Goal: Find contact information: Find contact information

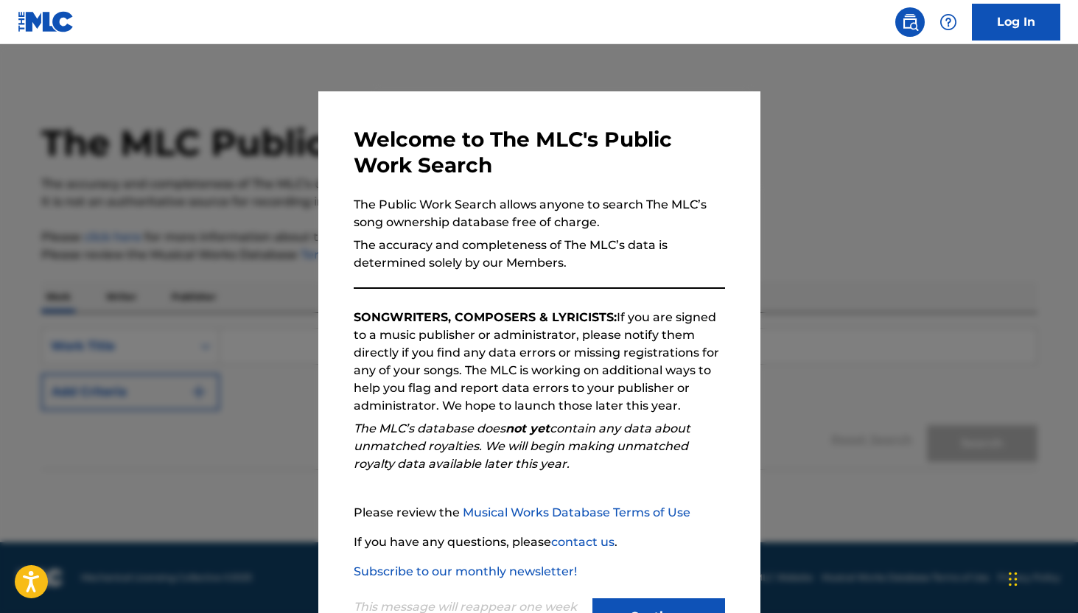
click at [620, 607] on button "Continue" at bounding box center [658, 616] width 133 height 37
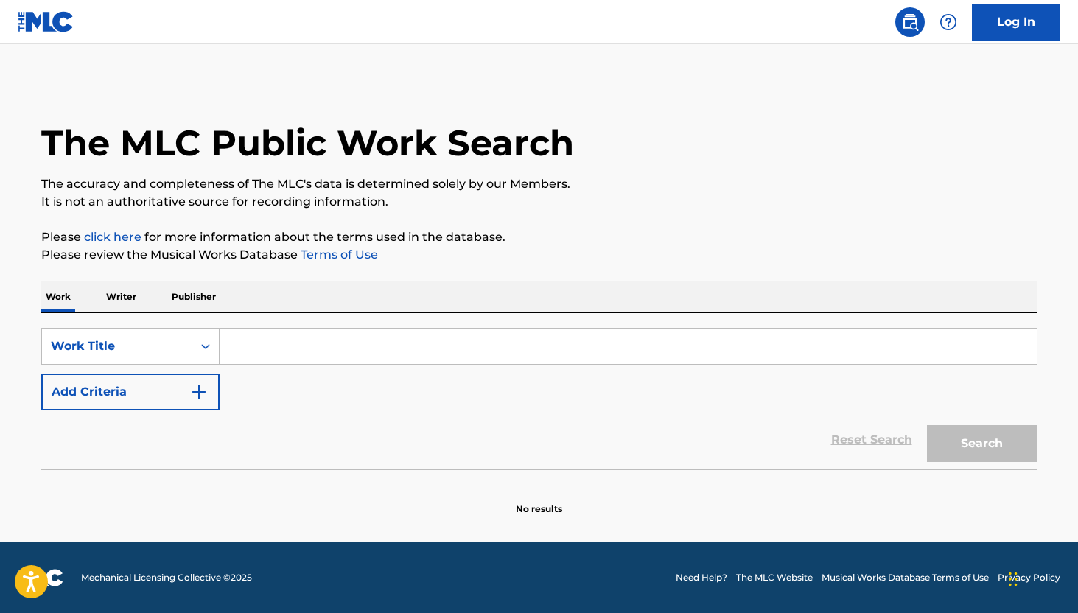
click at [261, 354] on input "Search Form" at bounding box center [627, 346] width 817 height 35
click at [127, 298] on p "Writer" at bounding box center [121, 296] width 39 height 31
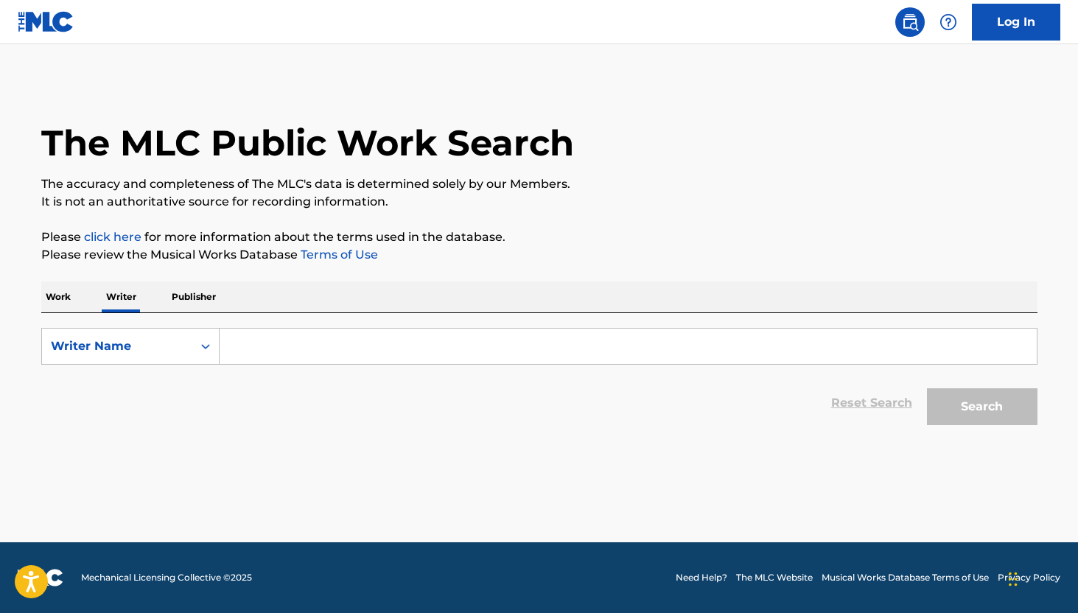
click at [57, 302] on p "Work" at bounding box center [58, 296] width 34 height 31
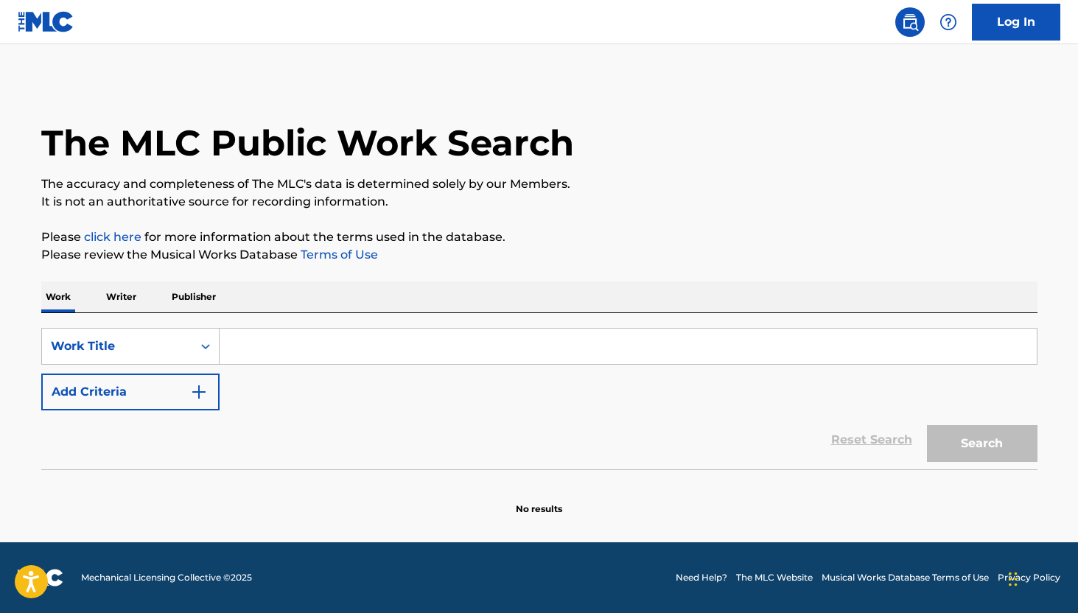
click at [284, 351] on input "Search Form" at bounding box center [627, 346] width 817 height 35
type input "m"
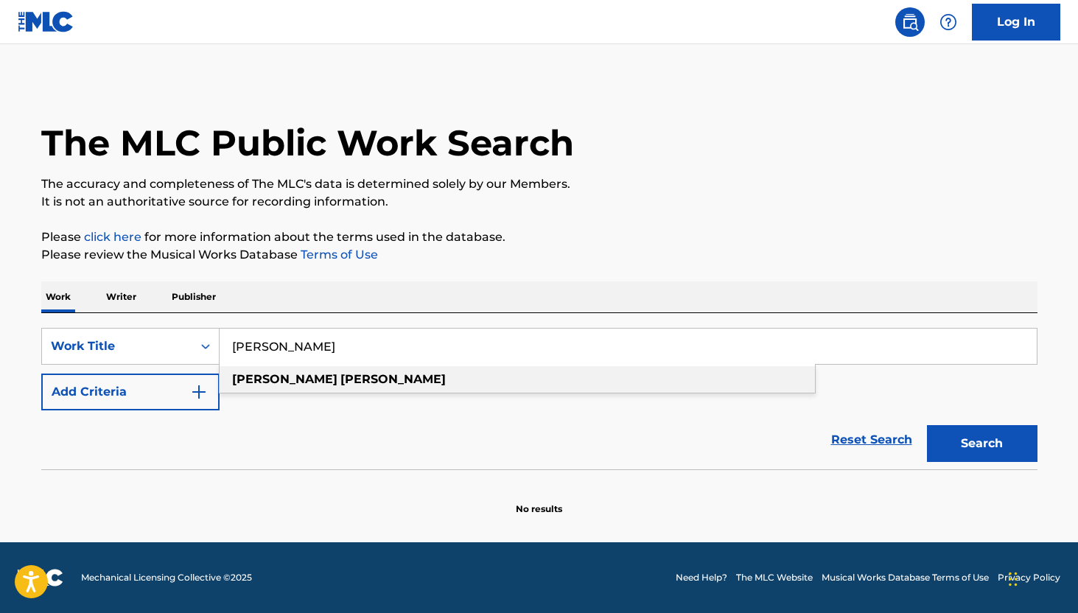
type input "[PERSON_NAME]"
click at [303, 379] on div "[PERSON_NAME]" at bounding box center [516, 379] width 595 height 27
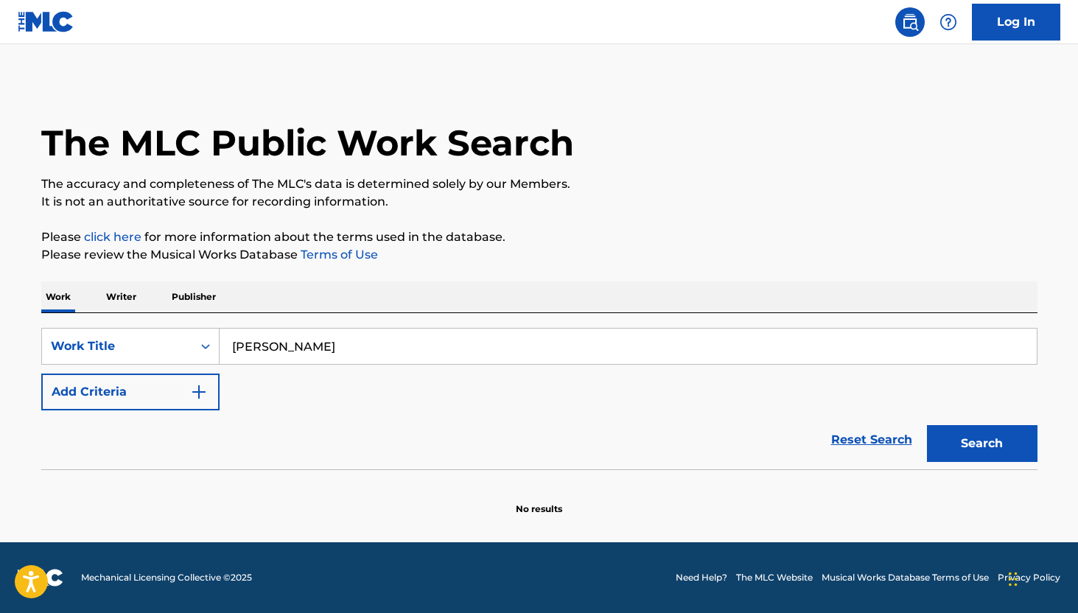
click at [1002, 425] on button "Search" at bounding box center [982, 443] width 110 height 37
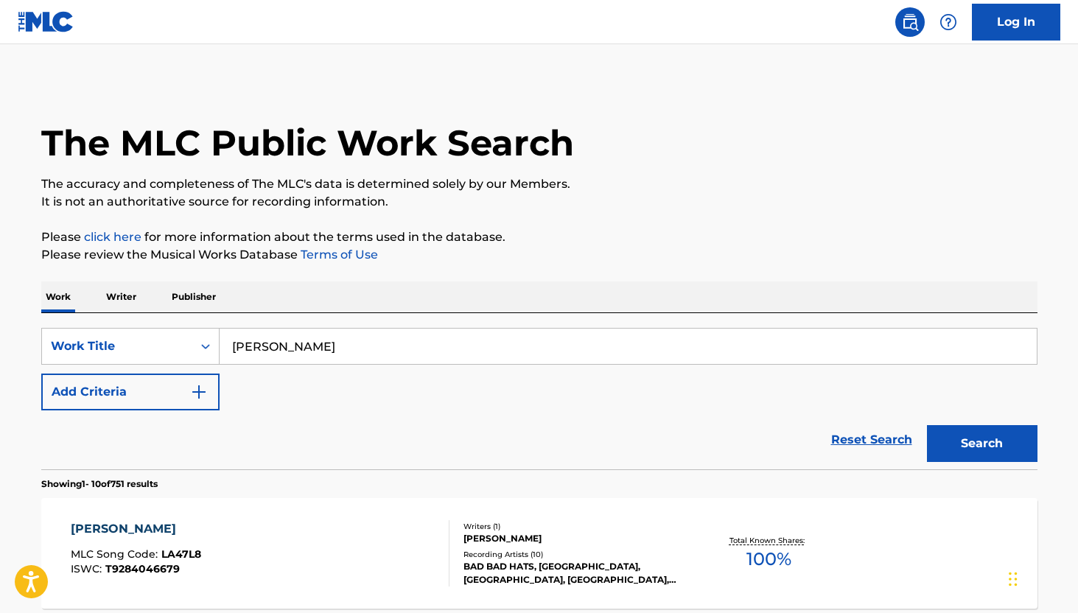
click at [617, 420] on div "Reset Search Search" at bounding box center [539, 439] width 996 height 59
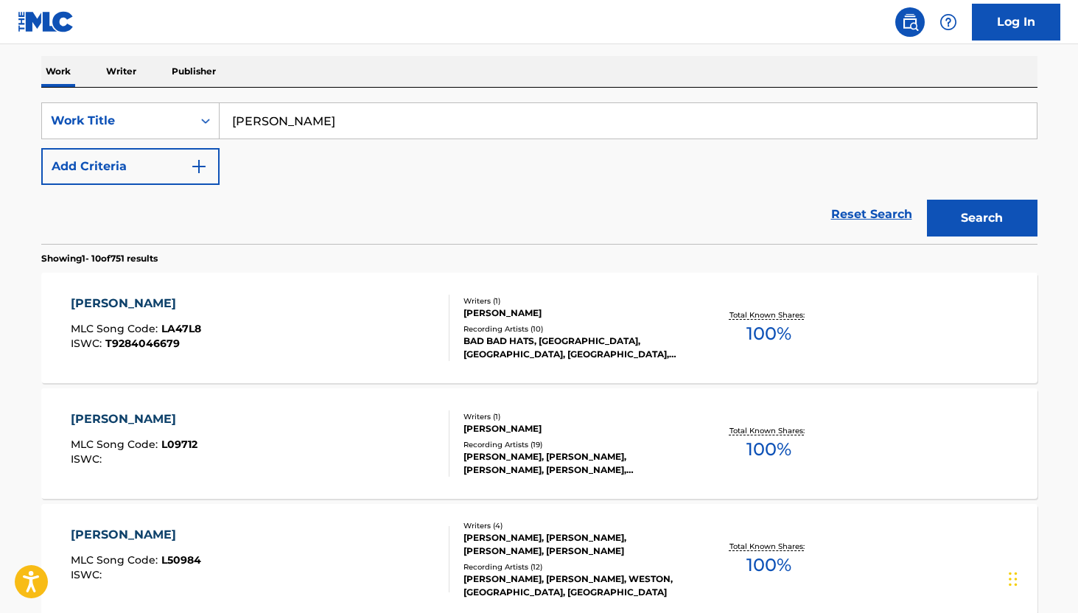
scroll to position [236, 0]
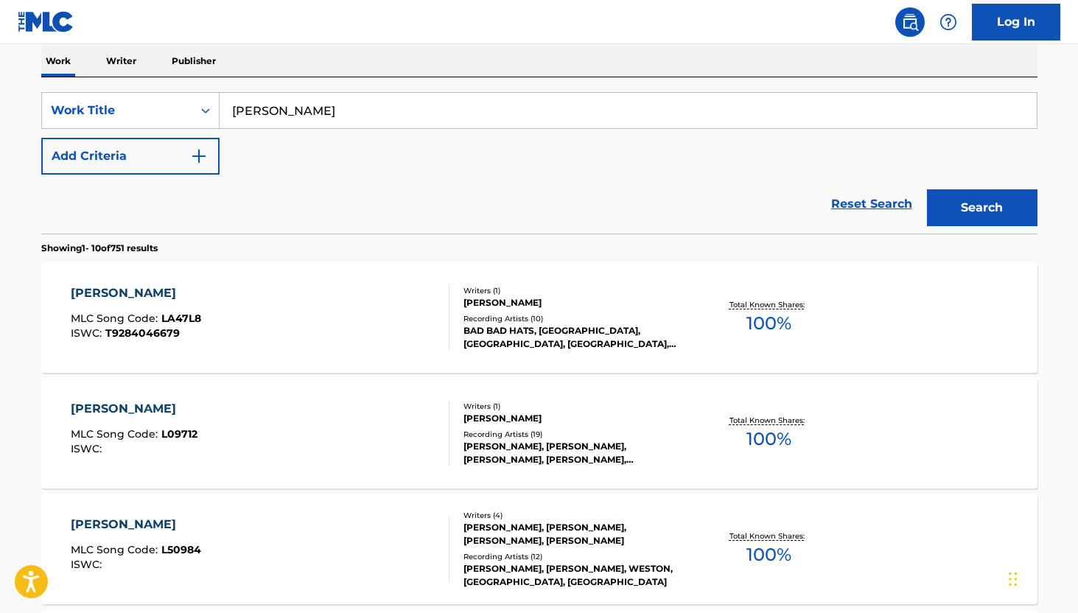
click at [548, 113] on input "[PERSON_NAME]" at bounding box center [627, 110] width 817 height 35
type input "[PERSON_NAME]"
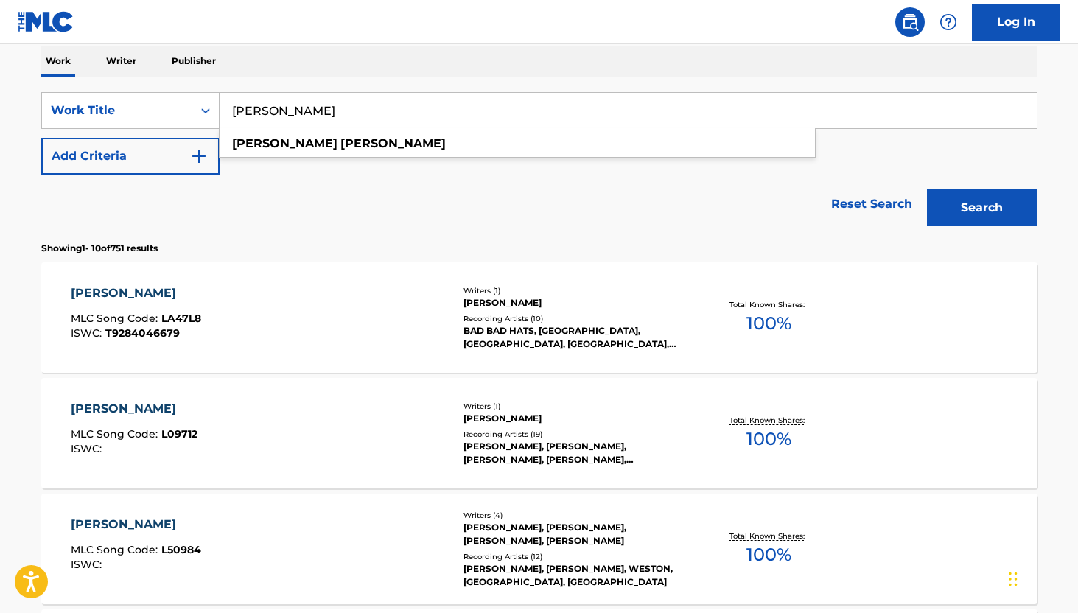
click at [927, 189] on button "Search" at bounding box center [982, 207] width 110 height 37
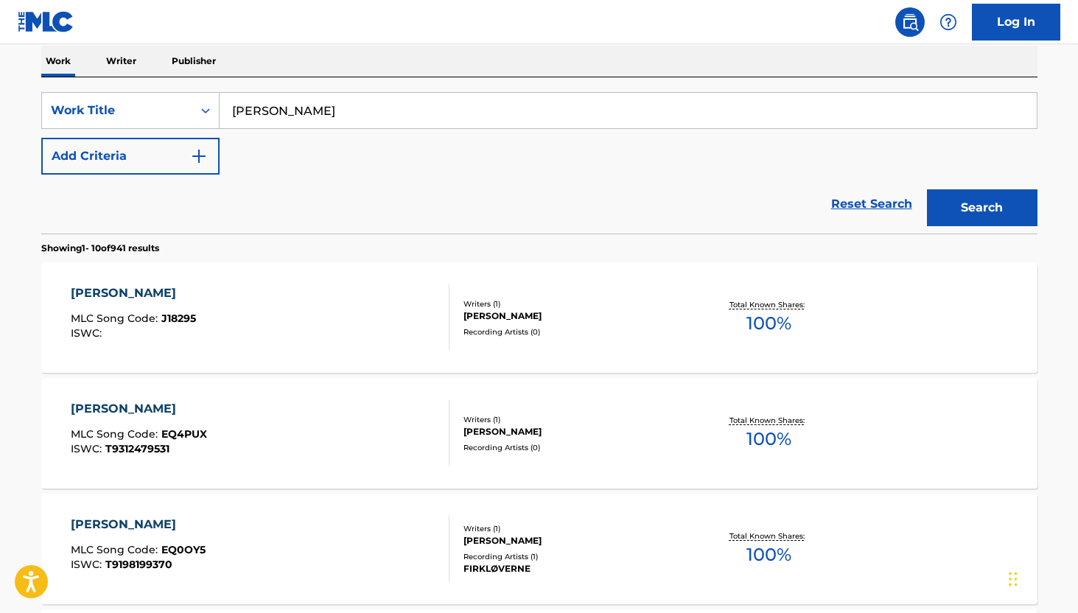
click at [282, 312] on div "[PERSON_NAME] MLC Song Code : J18295 ISWC :" at bounding box center [260, 317] width 379 height 66
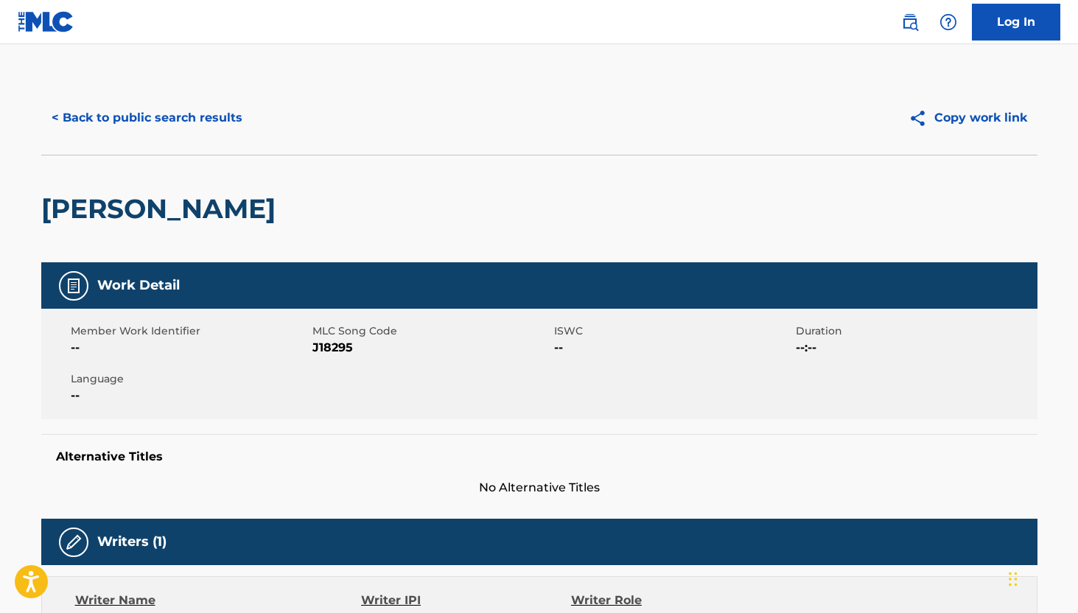
click at [443, 343] on span "J18295" at bounding box center [431, 348] width 238 height 18
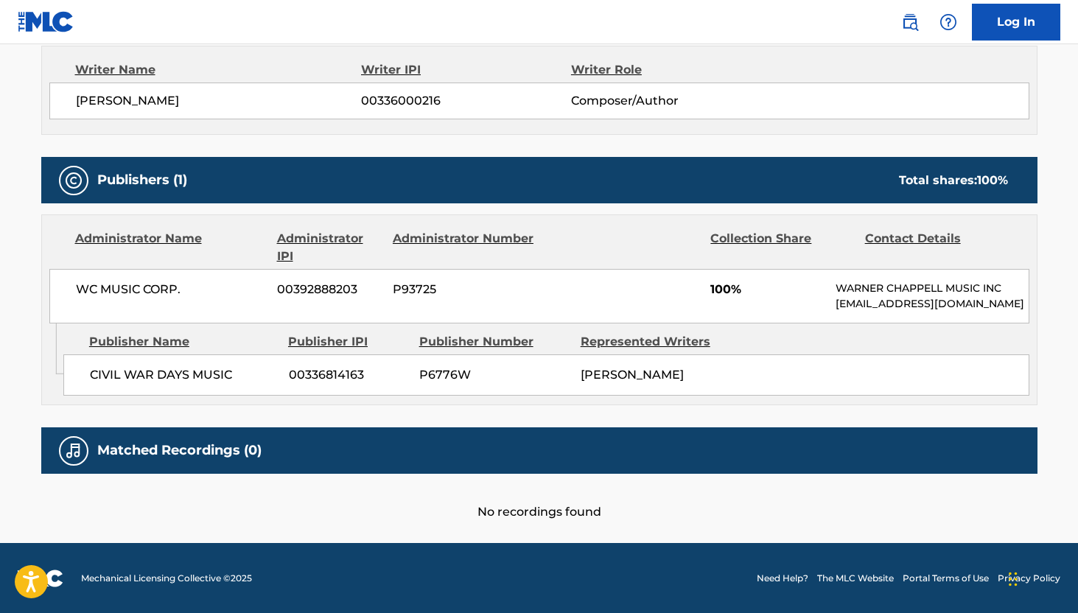
drag, startPoint x: 837, startPoint y: 292, endPoint x: 1058, endPoint y: 304, distance: 221.3
click at [1058, 304] on main "< Back to public search results Copy work link [PERSON_NAME] Work Detail Member…" at bounding box center [539, 28] width 1078 height 1029
click at [927, 303] on p "[EMAIL_ADDRESS][DOMAIN_NAME]" at bounding box center [931, 303] width 192 height 15
drag, startPoint x: 838, startPoint y: 300, endPoint x: 1082, endPoint y: 300, distance: 243.8
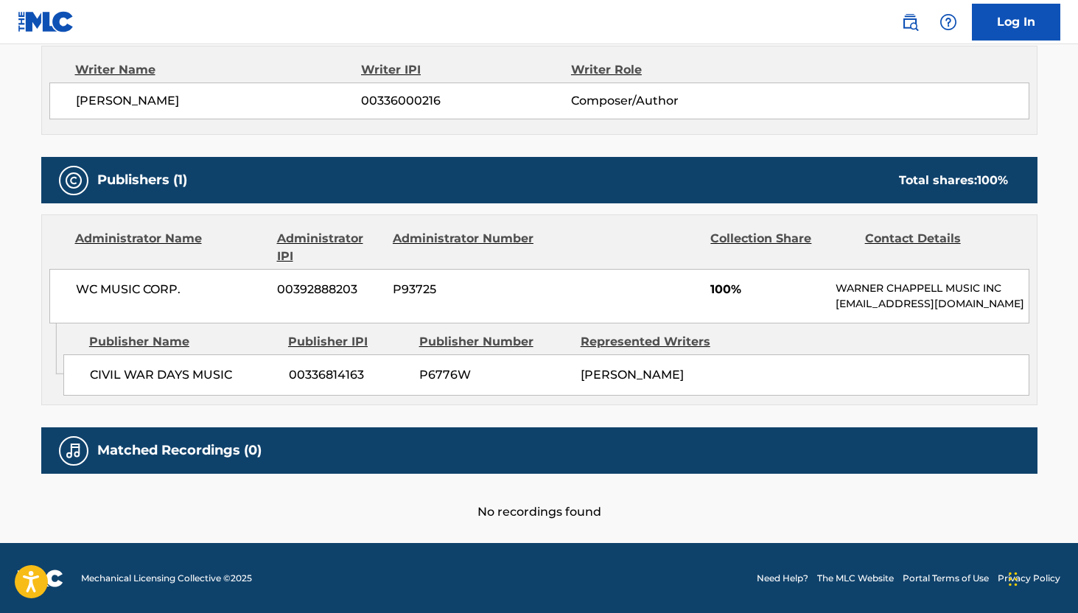
copy p "[EMAIL_ADDRESS][DOMAIN_NAME]"
click at [506, 462] on div "Matched Recordings (0)" at bounding box center [539, 450] width 996 height 46
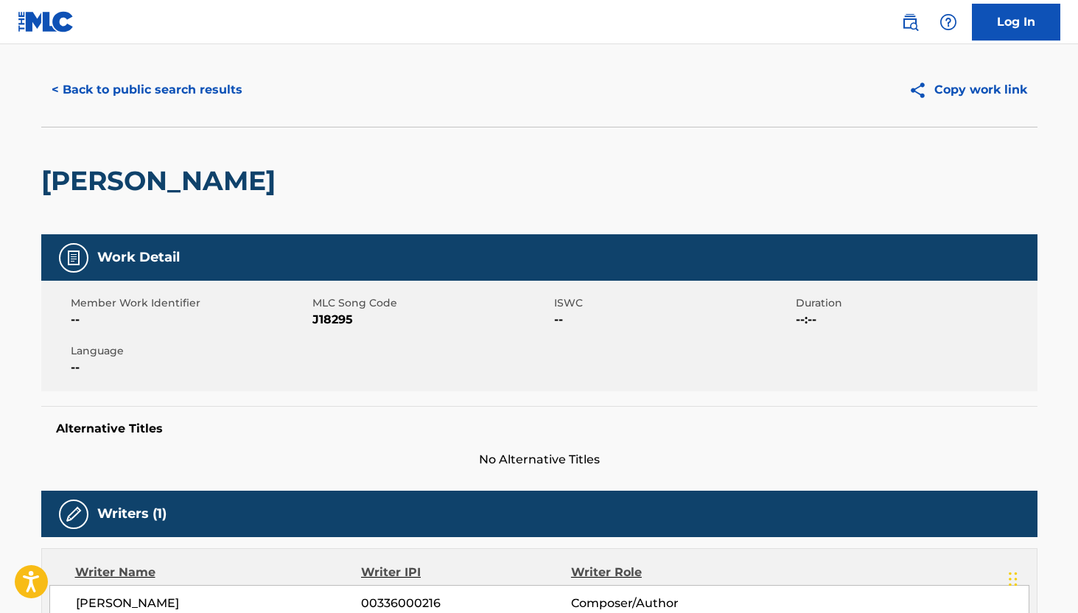
scroll to position [0, 0]
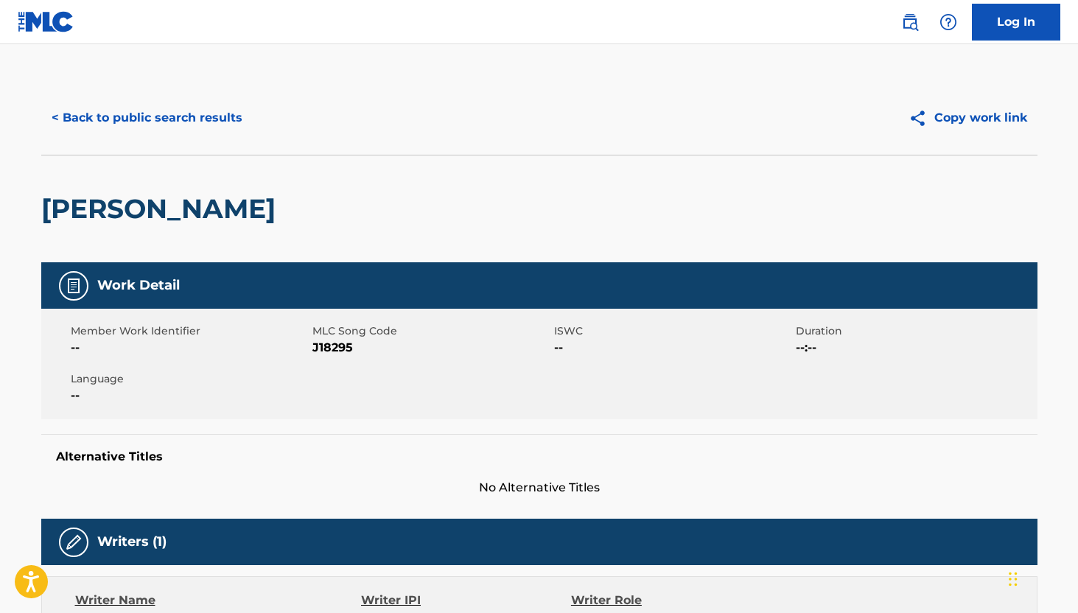
click at [379, 239] on div "[PERSON_NAME]" at bounding box center [539, 209] width 996 height 108
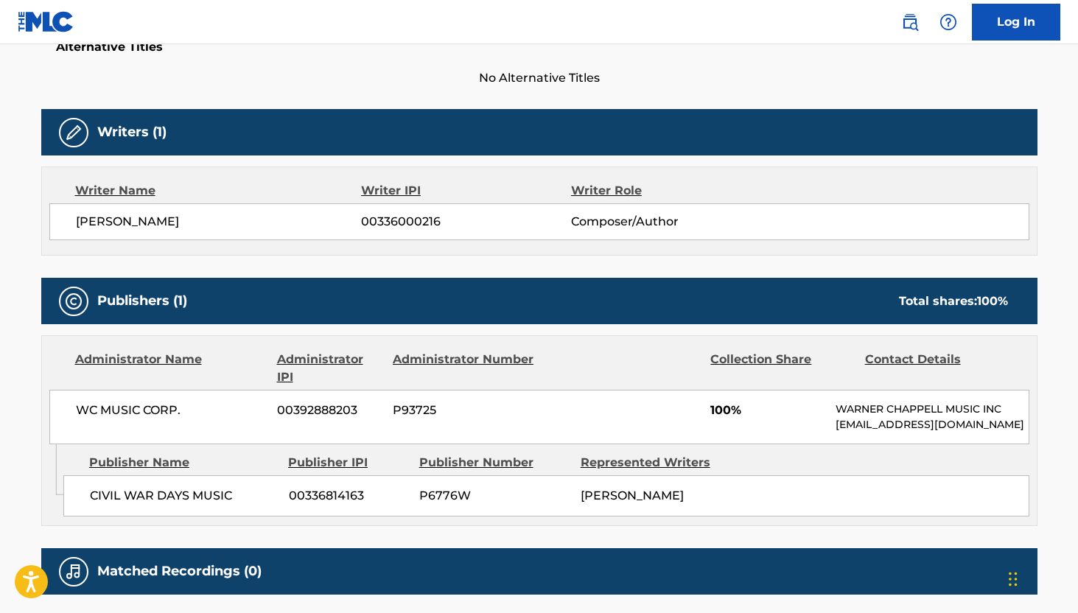
scroll to position [412, 0]
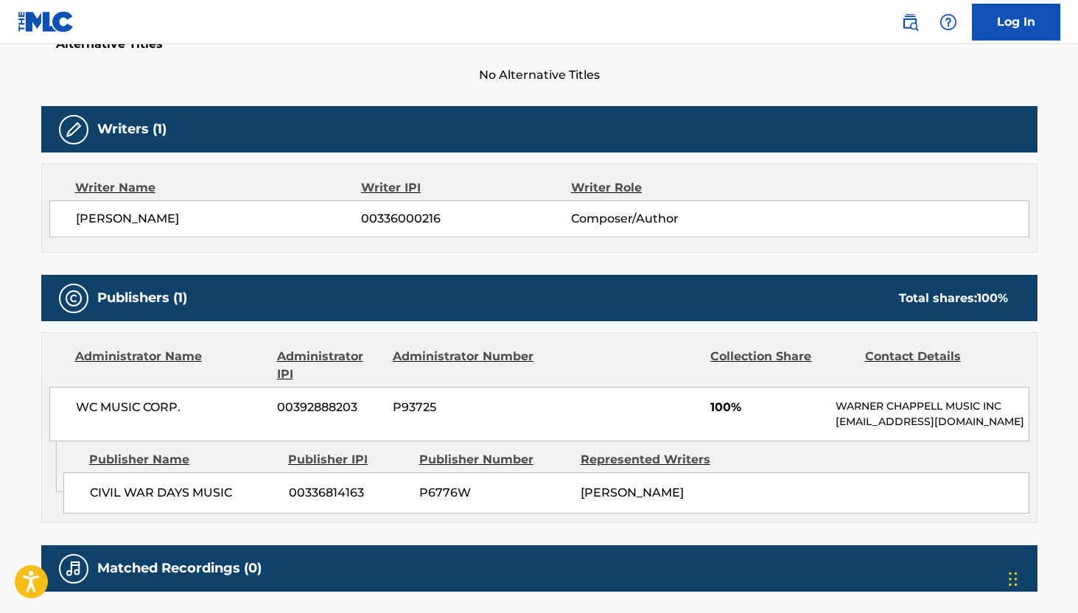
click at [1009, 577] on div "Chat Widget" at bounding box center [1041, 577] width 74 height 71
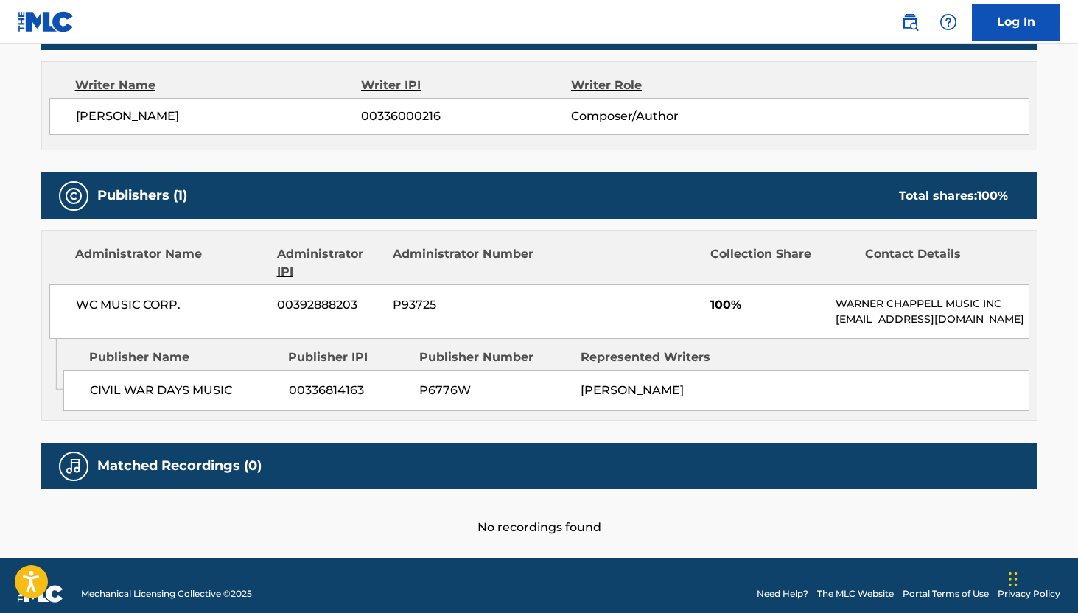
scroll to position [530, 0]
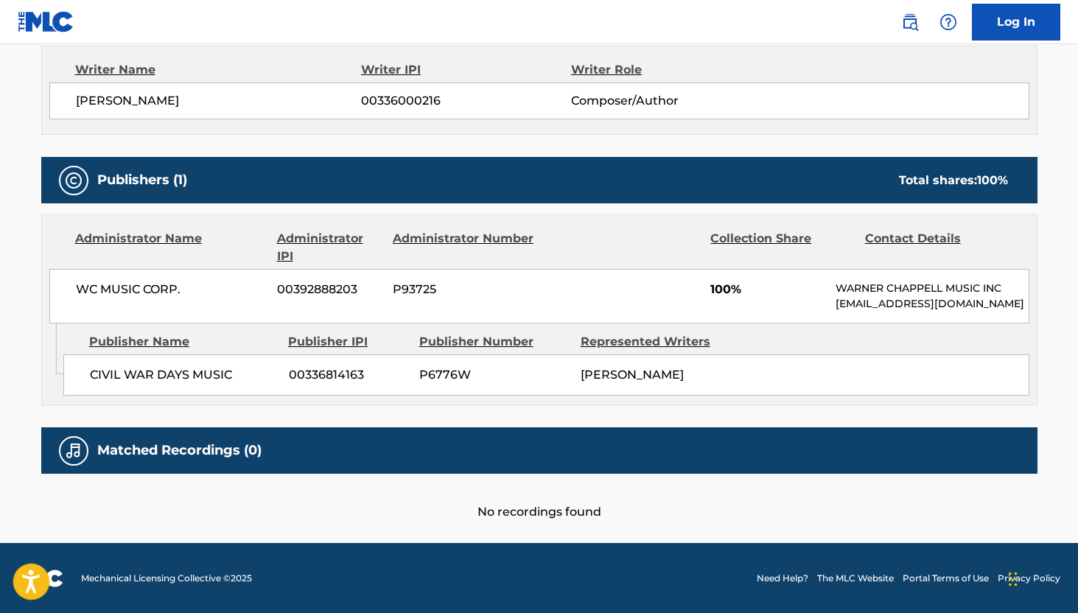
click at [39, 582] on icon "Open accessiBe: accessibility options, statement and help" at bounding box center [31, 581] width 18 height 24
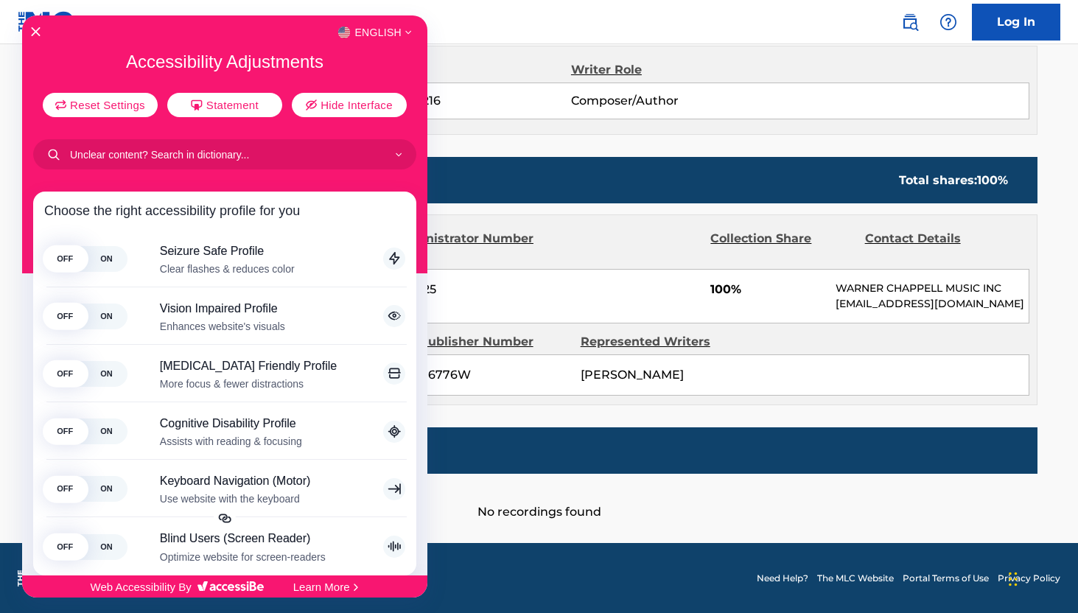
click at [545, 485] on div at bounding box center [539, 306] width 1078 height 613
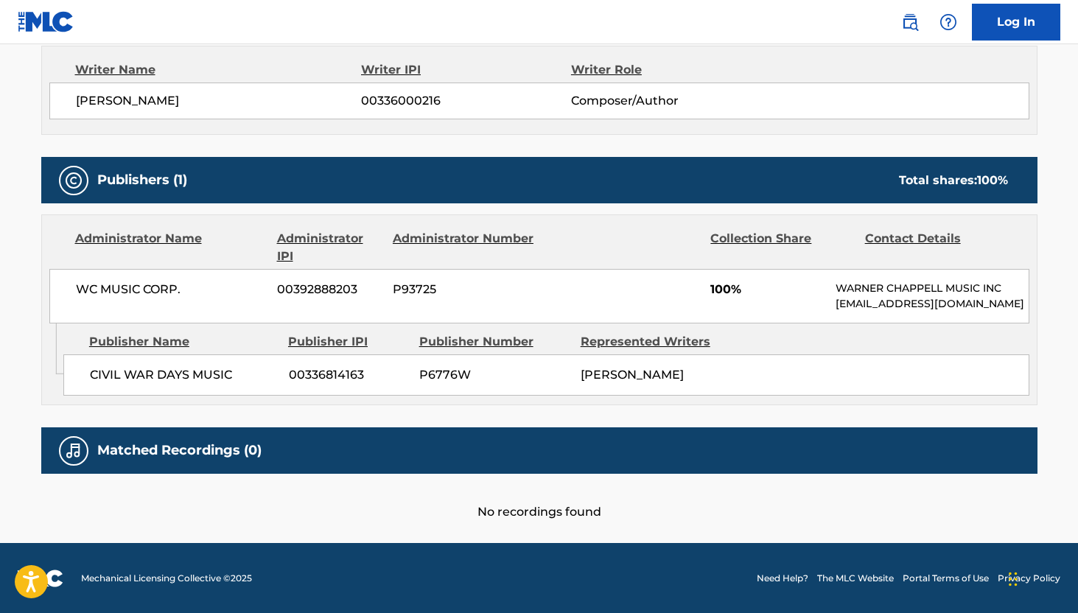
click at [535, 435] on div "Matched Recordings (0)" at bounding box center [539, 450] width 996 height 46
click at [535, 445] on div "Matched Recordings (0)" at bounding box center [539, 450] width 996 height 46
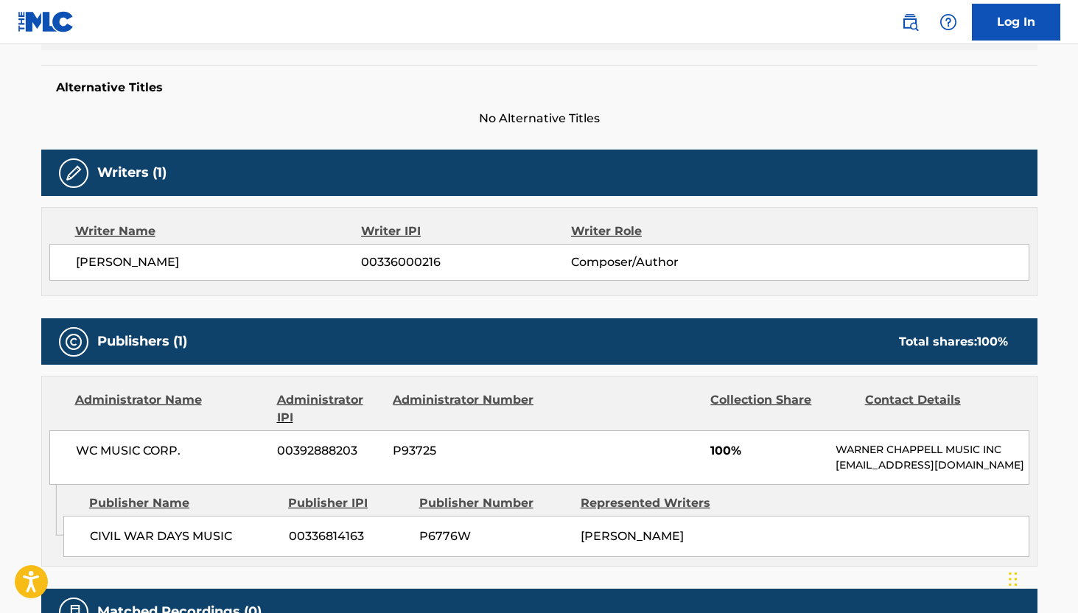
scroll to position [324, 0]
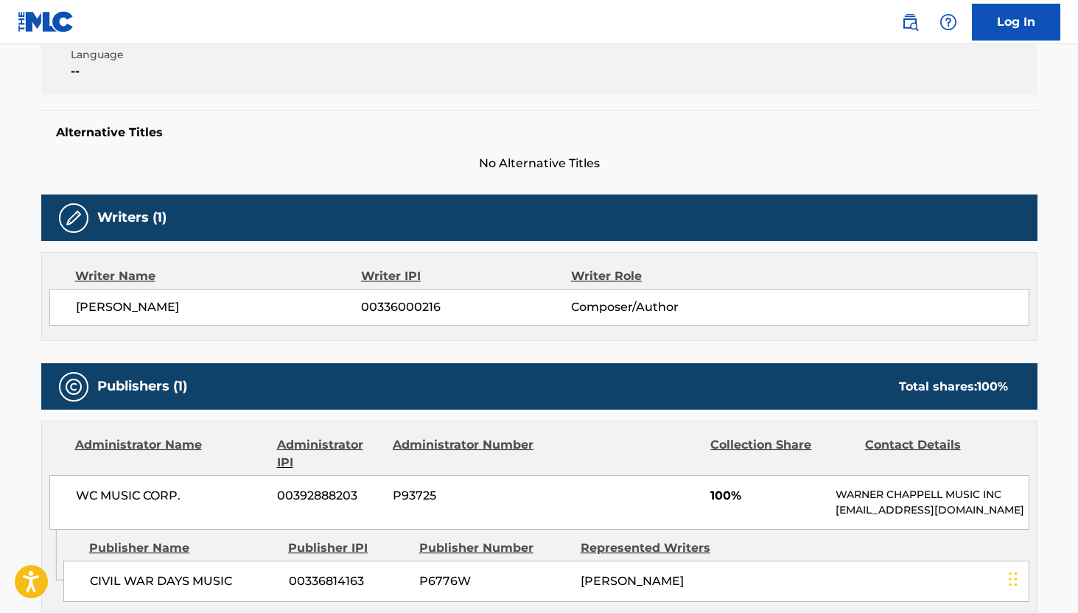
click at [68, 226] on img at bounding box center [74, 218] width 18 height 18
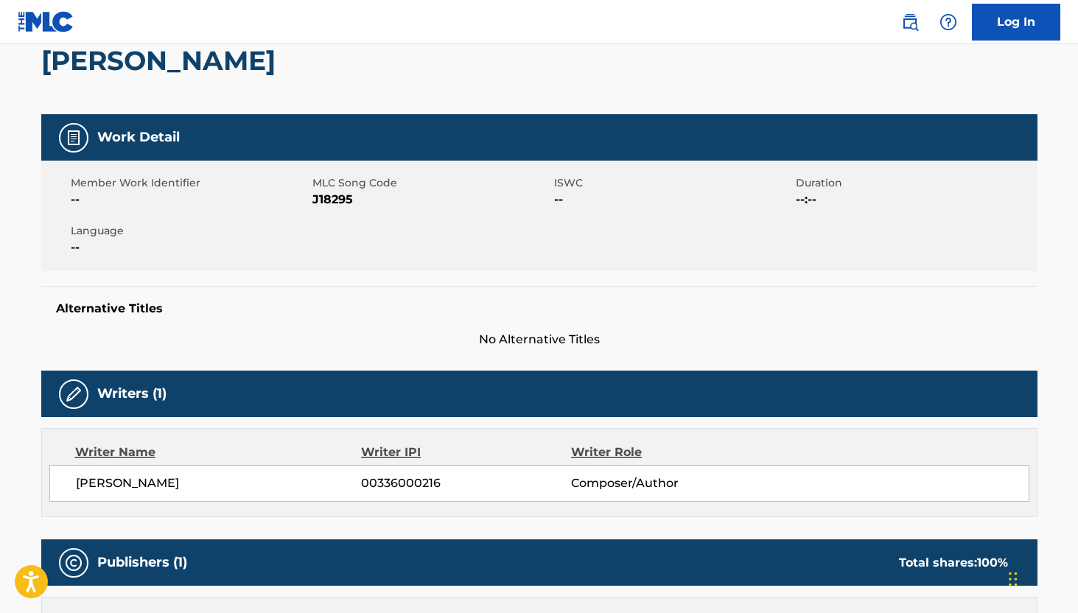
scroll to position [147, 0]
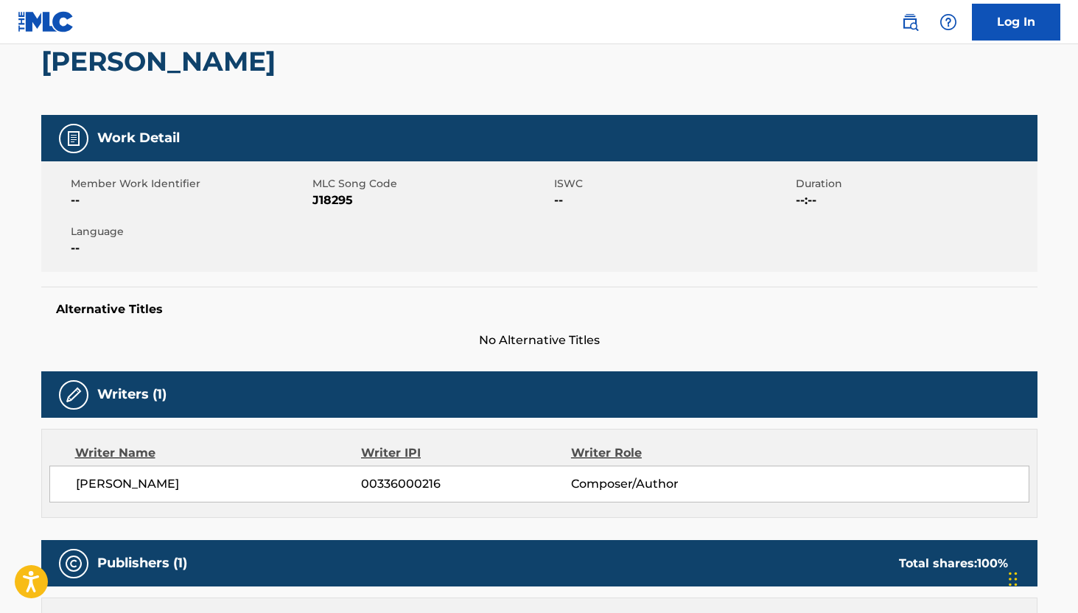
scroll to position [236, 0]
